Goal: Communication & Community: Answer question/provide support

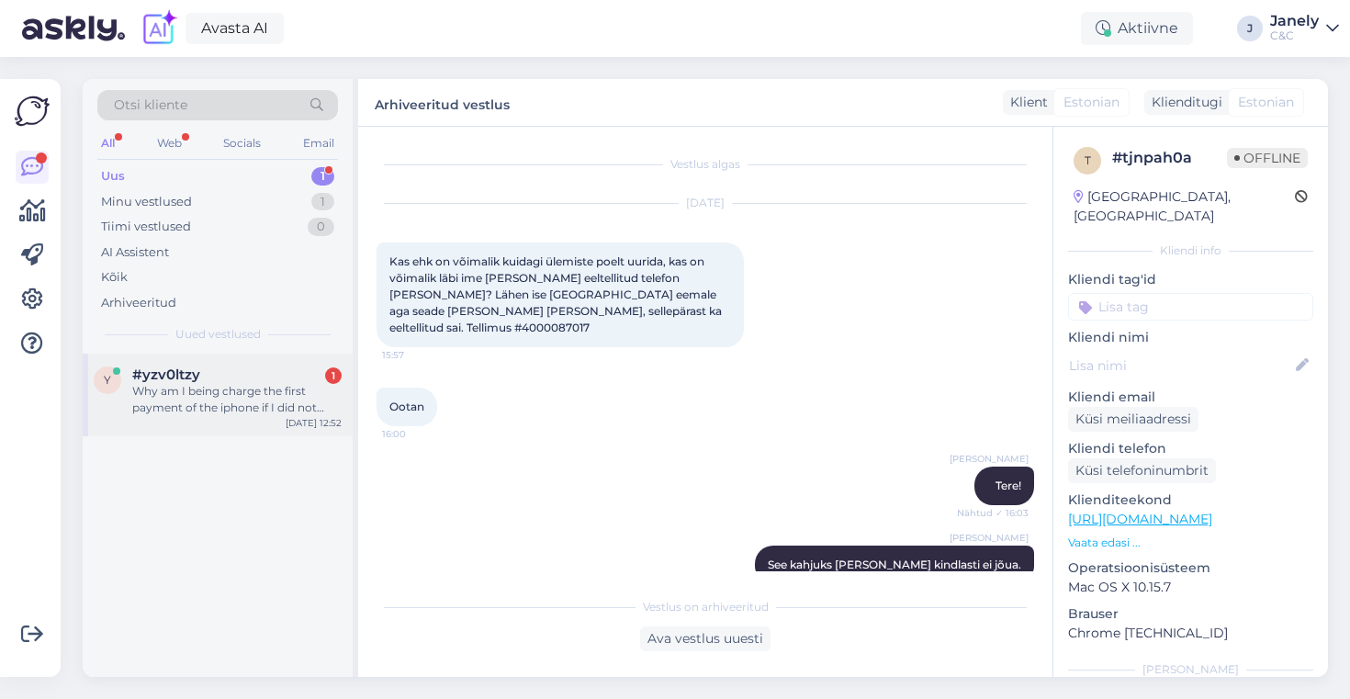
scroll to position [4212, 0]
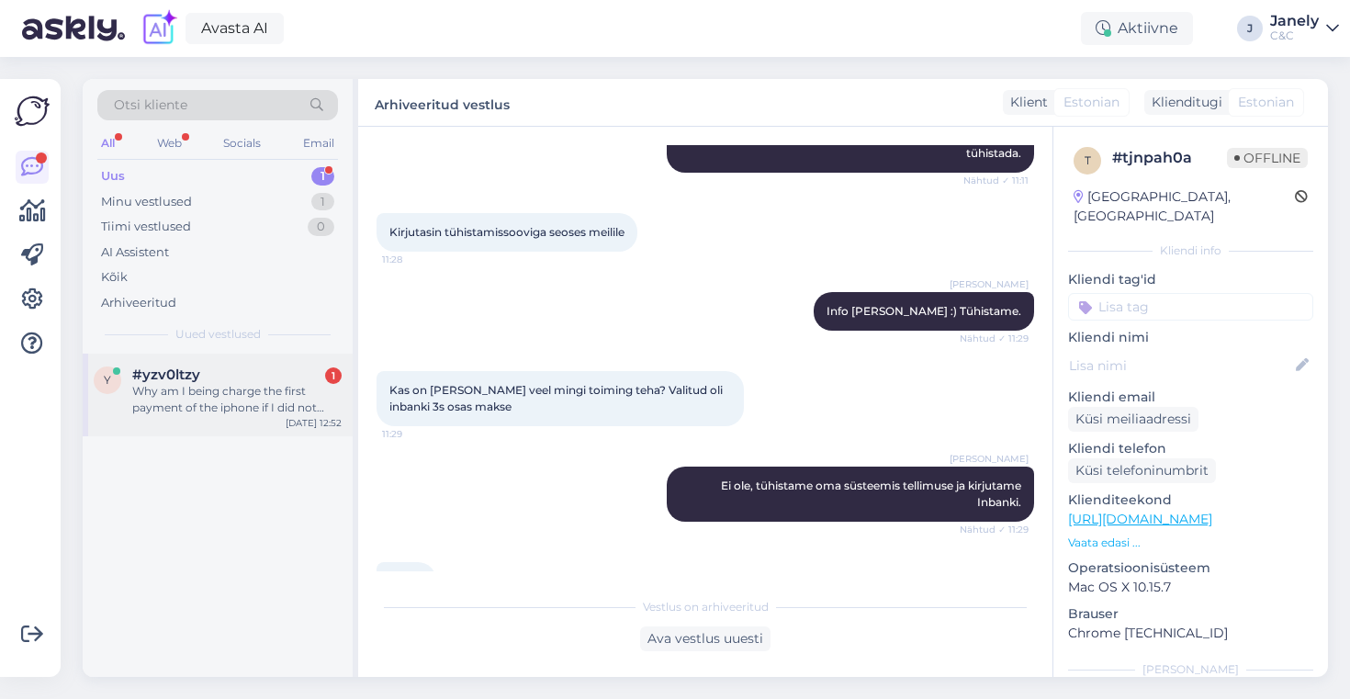
click at [259, 365] on div "y #yzv0ltzy 1 Why am I being charge the first payment of the iphone if I did no…" at bounding box center [218, 395] width 270 height 83
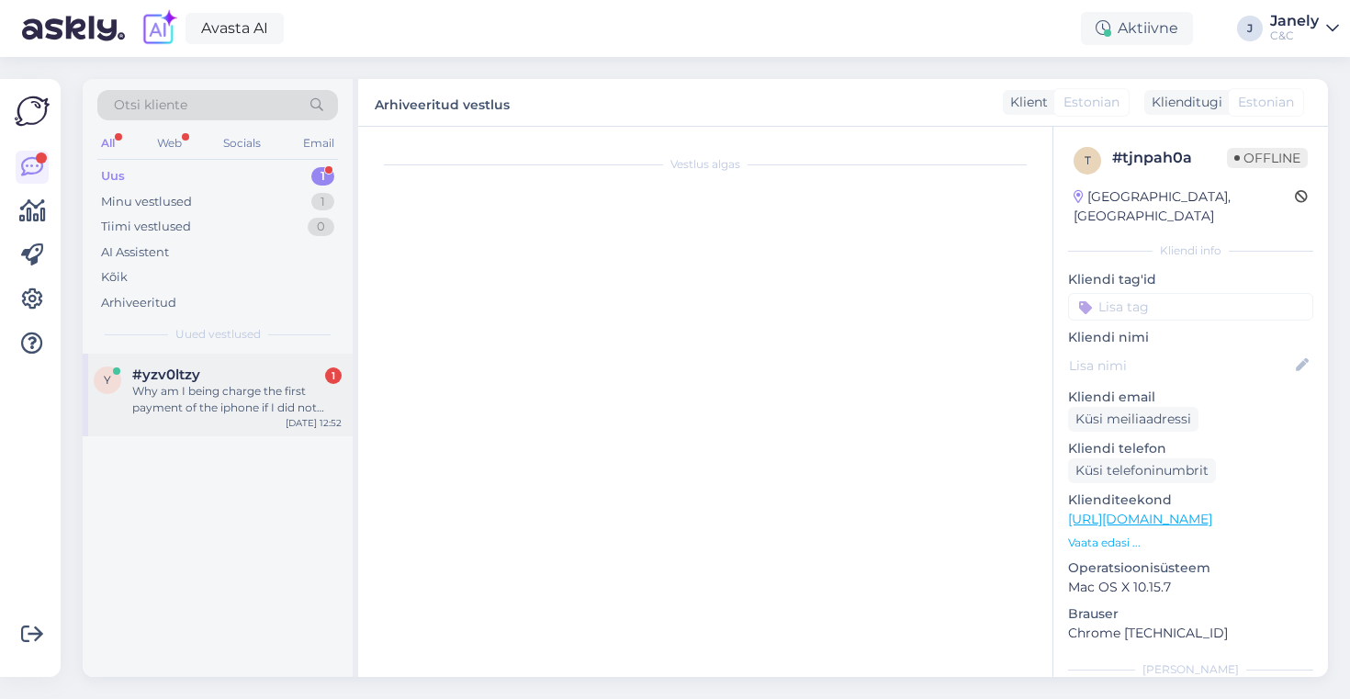
scroll to position [0, 0]
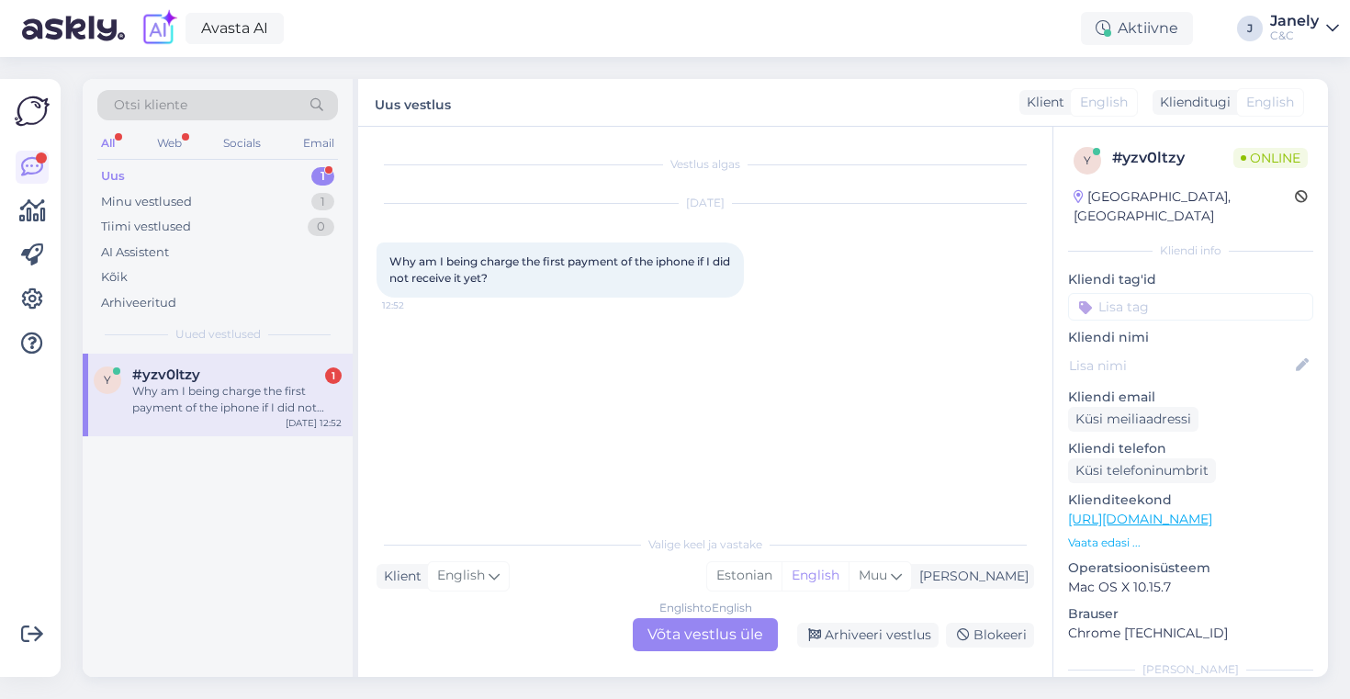
click at [690, 644] on div "English to English Võta vestlus üle" at bounding box center [705, 634] width 145 height 33
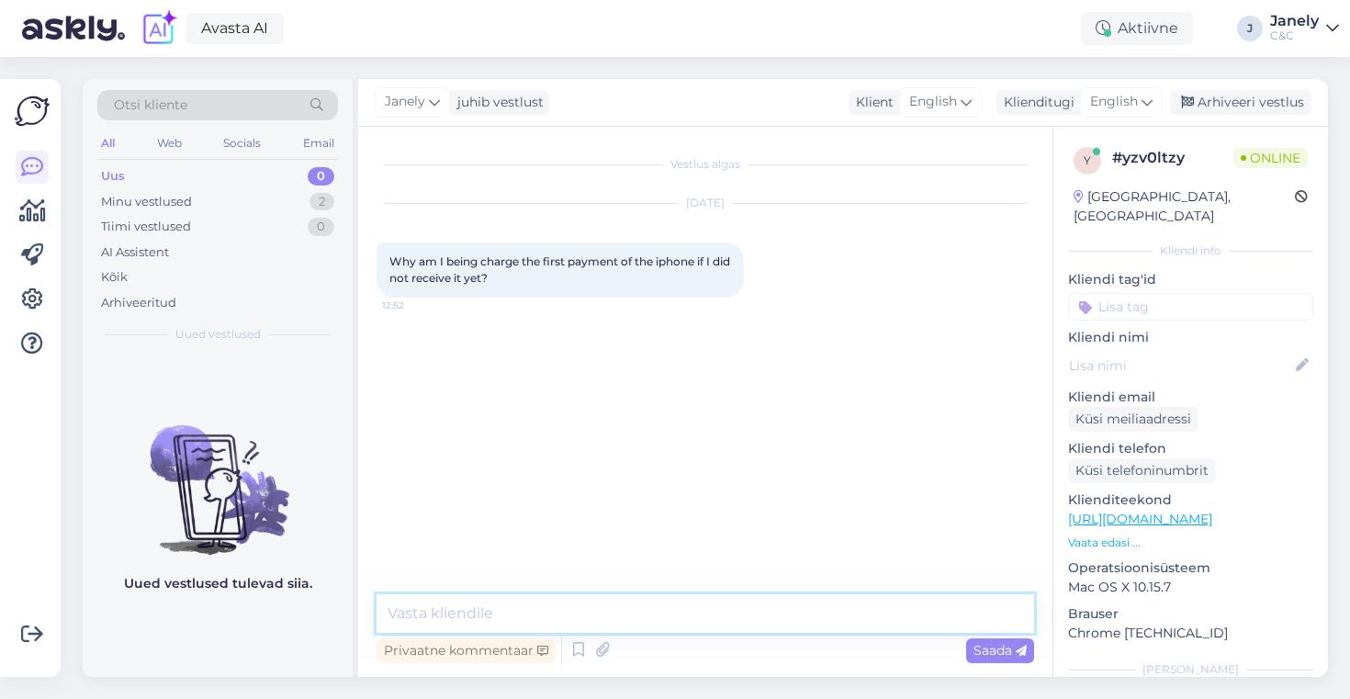
click at [580, 613] on textarea at bounding box center [706, 613] width 658 height 39
type textarea "Did you take Smart Deal?"
type textarea "?"
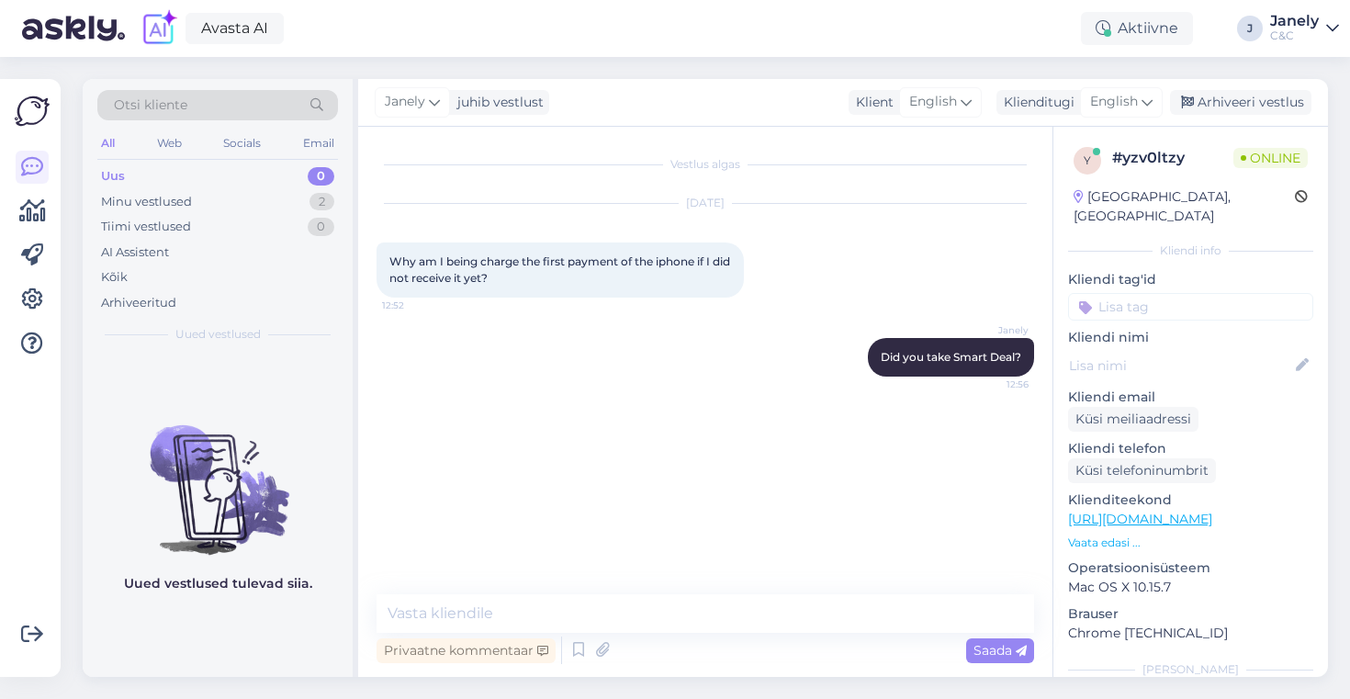
click at [172, 501] on img at bounding box center [218, 474] width 270 height 165
click at [449, 36] on div "Avasta AI Aktiivne J Janely C&C" at bounding box center [675, 28] width 1350 height 57
click at [514, 30] on div "Avasta AI Aktiivne J Janely C&C" at bounding box center [675, 28] width 1350 height 57
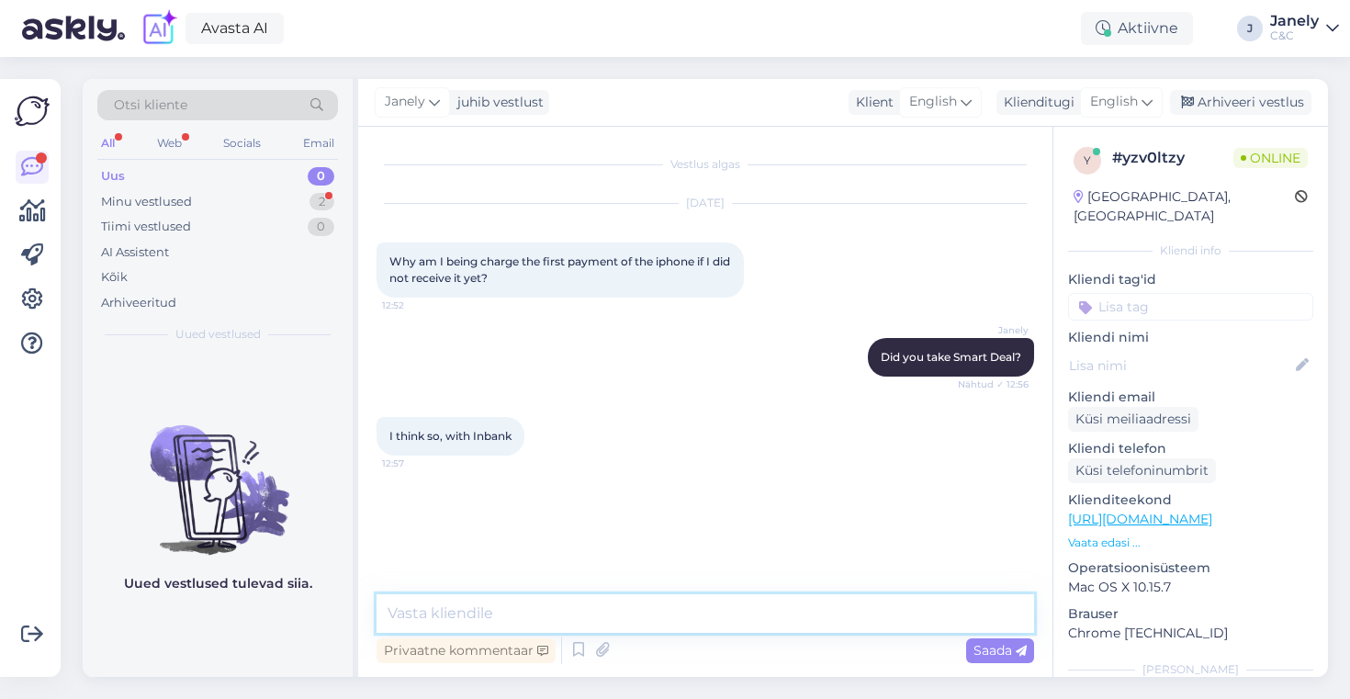
click at [486, 619] on textarea at bounding box center [706, 613] width 658 height 39
type textarea "T"
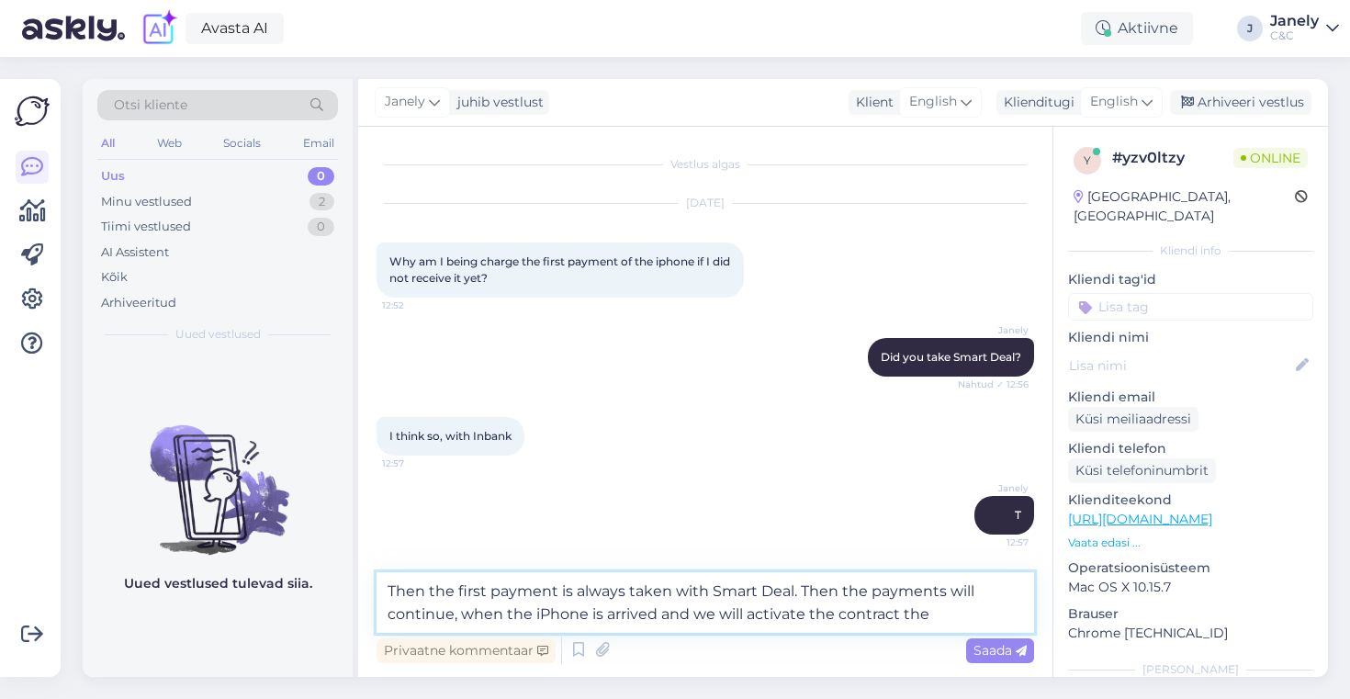
type textarea "Then the first payment is always taken with Smart Deal. Then the payments will …"
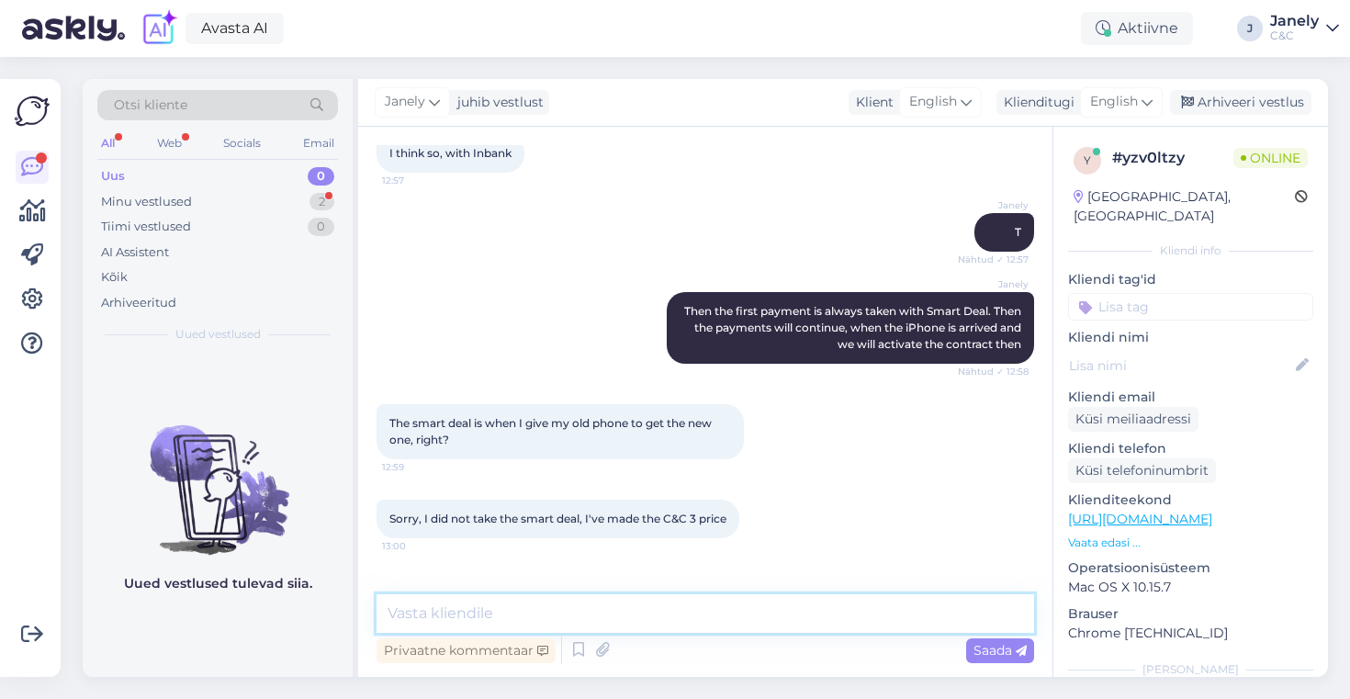
scroll to position [343, 0]
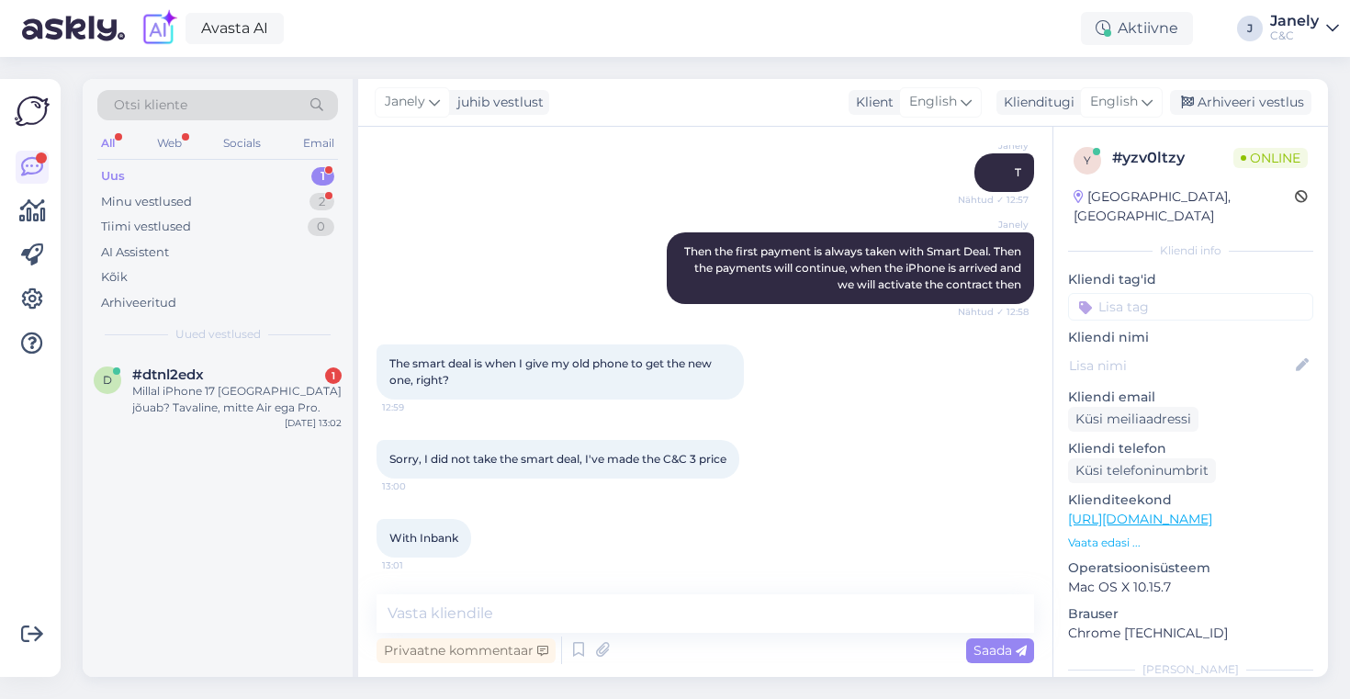
click at [373, 44] on div "Avasta AI Aktiivne J Janely C&C" at bounding box center [675, 28] width 1350 height 57
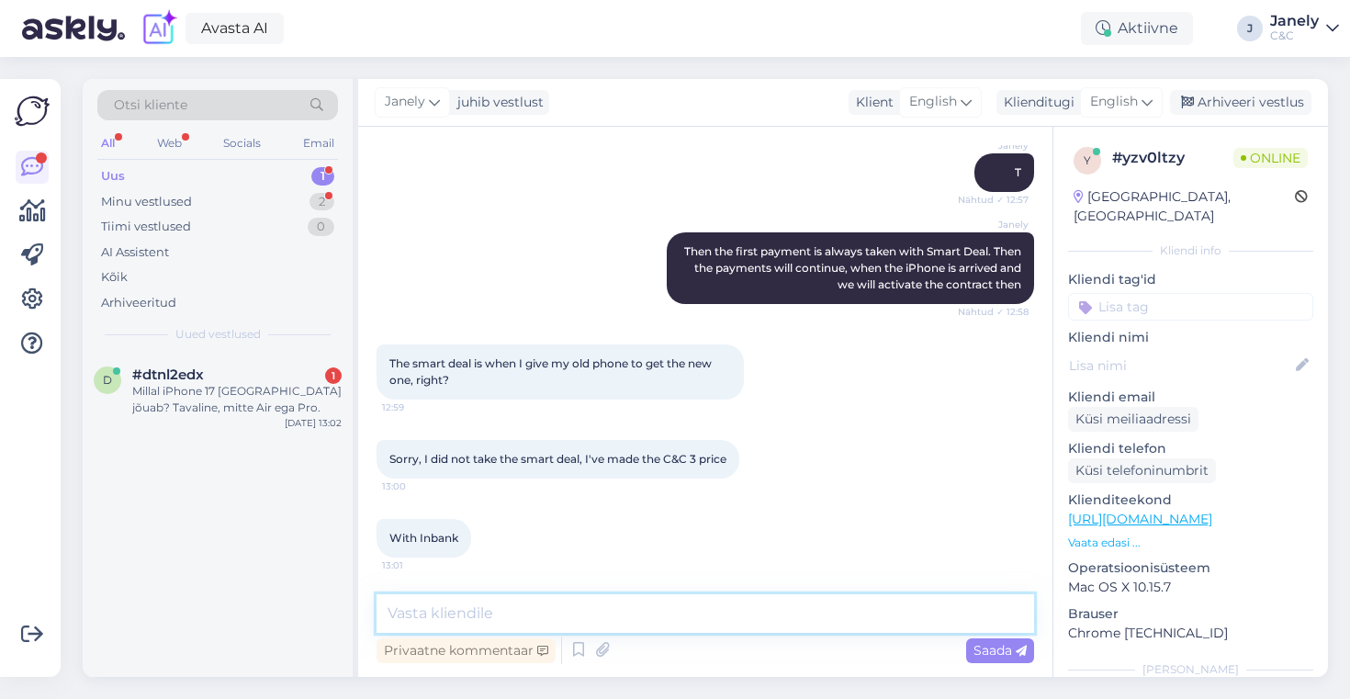
click at [437, 624] on textarea at bounding box center [706, 613] width 658 height 39
type textarea "T"
